Goal: Navigation & Orientation: Find specific page/section

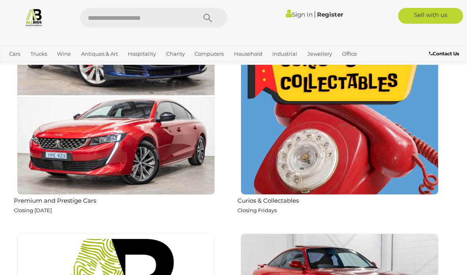
scroll to position [538, 0]
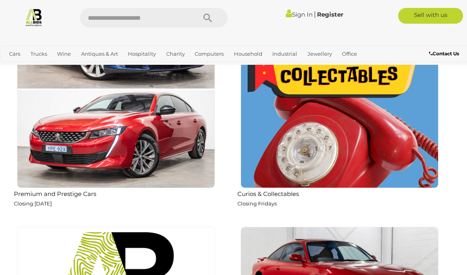
click at [365, 103] on img at bounding box center [340, 90] width 198 height 198
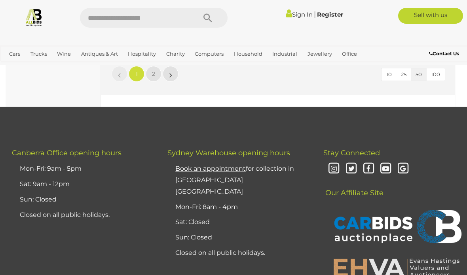
scroll to position [7495, 0]
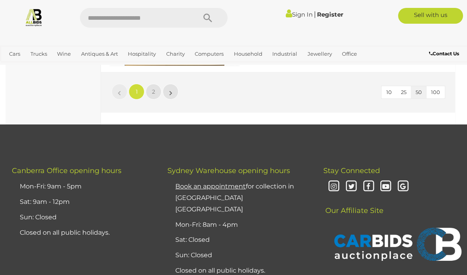
click at [159, 84] on link "2" at bounding box center [154, 92] width 16 height 16
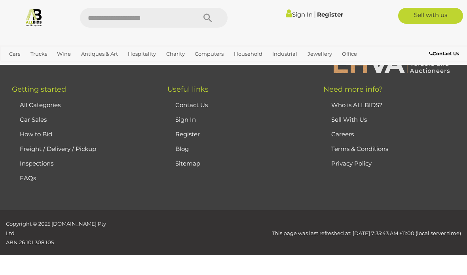
scroll to position [41, 0]
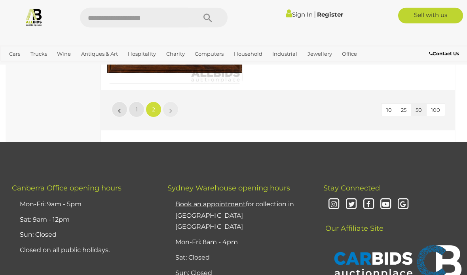
scroll to position [4493, 0]
click at [177, 104] on link "»" at bounding box center [171, 110] width 16 height 16
click at [169, 108] on link "»" at bounding box center [171, 110] width 16 height 16
click at [177, 107] on link "»" at bounding box center [171, 110] width 16 height 16
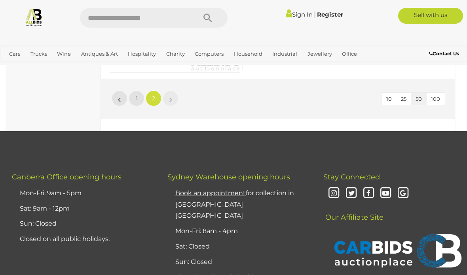
click at [423, 93] on button "50" at bounding box center [419, 99] width 16 height 12
